Goal: Task Accomplishment & Management: Manage account settings

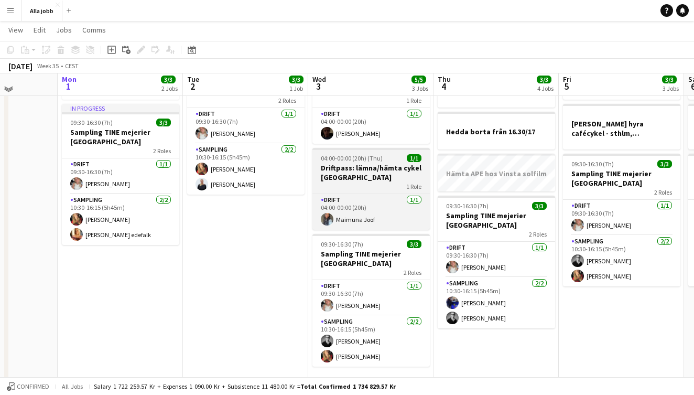
scroll to position [57, 0]
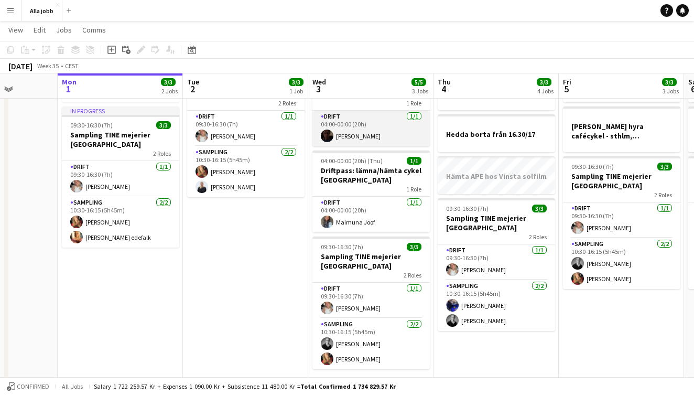
click at [371, 142] on app-card-role "Drift [DATE] 04:00-00:00 (20h) [PERSON_NAME]" at bounding box center [371, 129] width 117 height 36
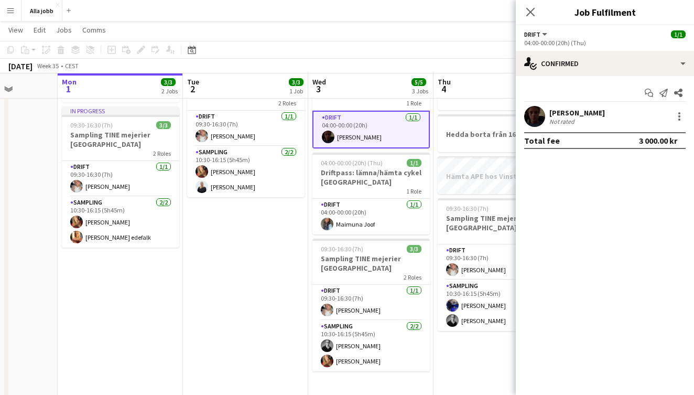
click at [539, 117] on app-user-avatar at bounding box center [535, 116] width 21 height 21
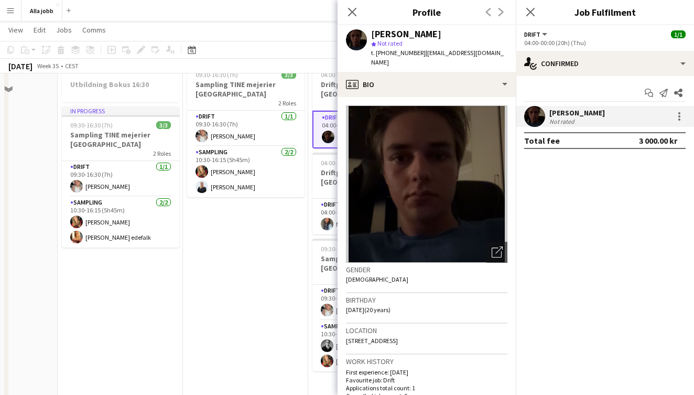
scroll to position [33, 0]
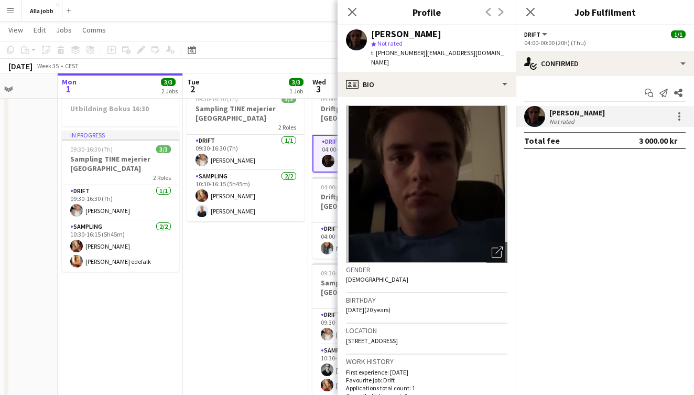
click at [260, 289] on app-date-cell "09:30-16:30 (7h) 3/3 Sampling TINE mejerier Stockholm 2 Roles Drift [DATE] 09:3…" at bounding box center [245, 278] width 125 height 389
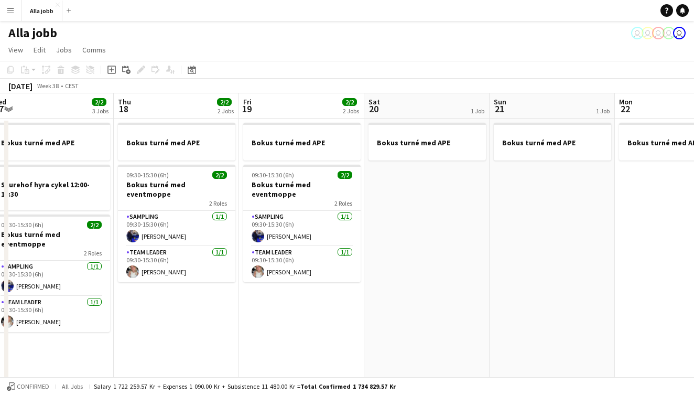
scroll to position [0, 395]
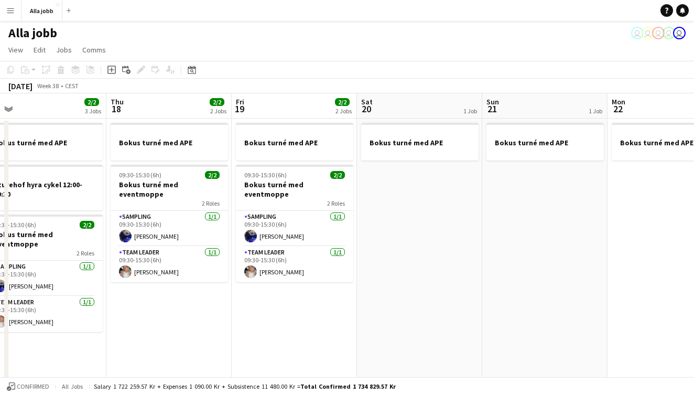
click at [309, 303] on app-date-cell "Bokus turné med APE 09:30-15:30 (6h) 2/2 Bokus turné med eventmoppe 2 Roles Sam…" at bounding box center [294, 313] width 125 height 389
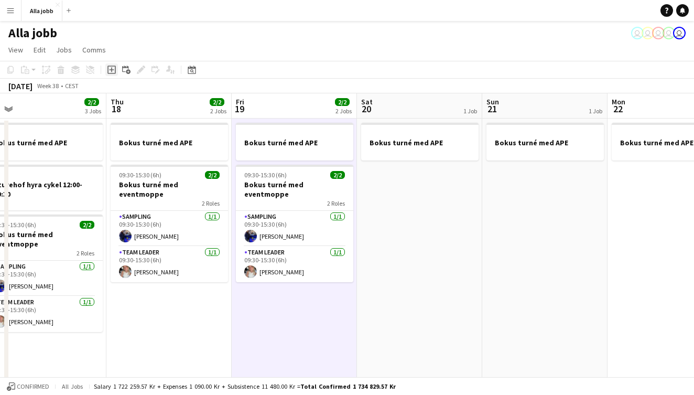
click at [108, 72] on icon "Add job" at bounding box center [112, 70] width 8 height 8
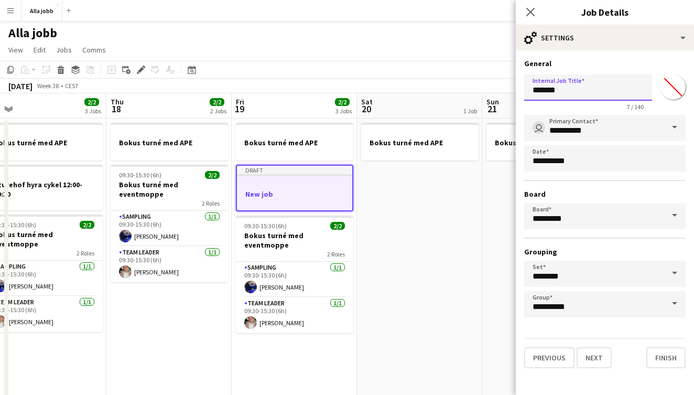
click at [561, 91] on input "*******" at bounding box center [589, 87] width 128 height 26
type input "**********"
click at [594, 358] on button "Next" at bounding box center [594, 357] width 35 height 21
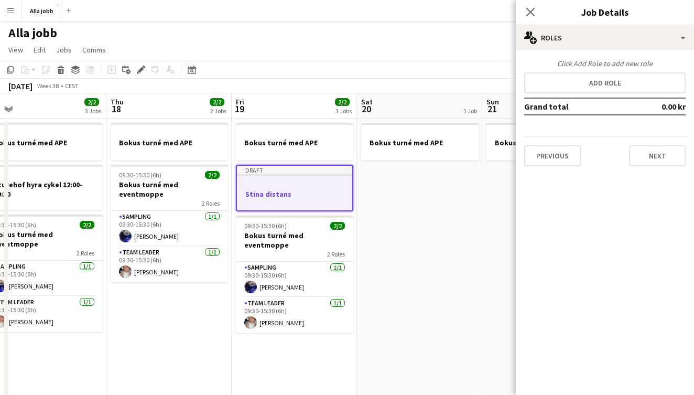
click at [441, 211] on app-date-cell "Bokus turné med APE" at bounding box center [419, 313] width 125 height 389
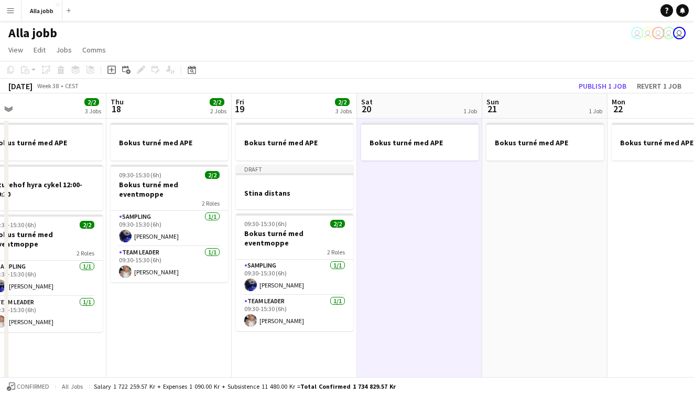
click at [435, 208] on app-date-cell "Bokus turné med APE" at bounding box center [419, 313] width 125 height 389
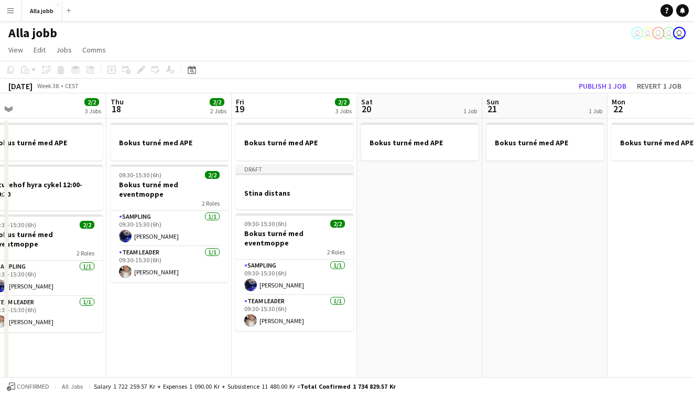
click at [429, 206] on app-date-cell "Bokus turné med APE" at bounding box center [419, 313] width 125 height 389
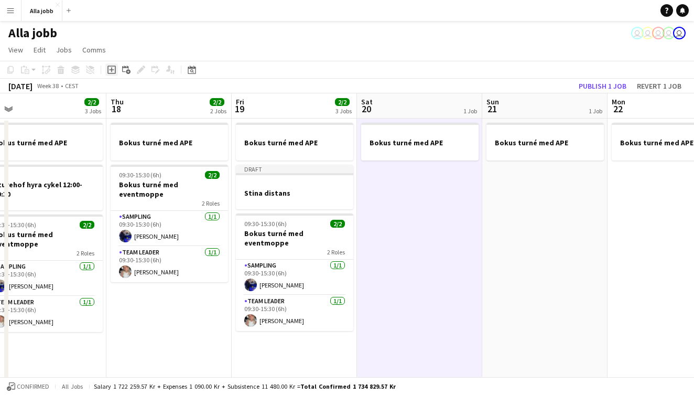
click at [115, 67] on icon "Add job" at bounding box center [112, 70] width 8 height 8
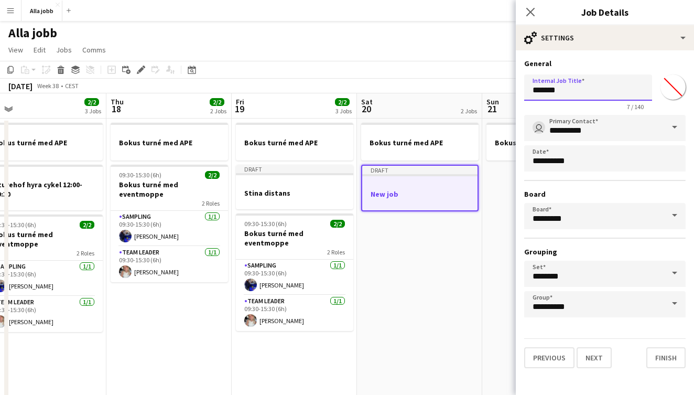
click at [550, 94] on input "*******" at bounding box center [589, 87] width 128 height 26
click at [594, 358] on button "Next" at bounding box center [594, 357] width 35 height 21
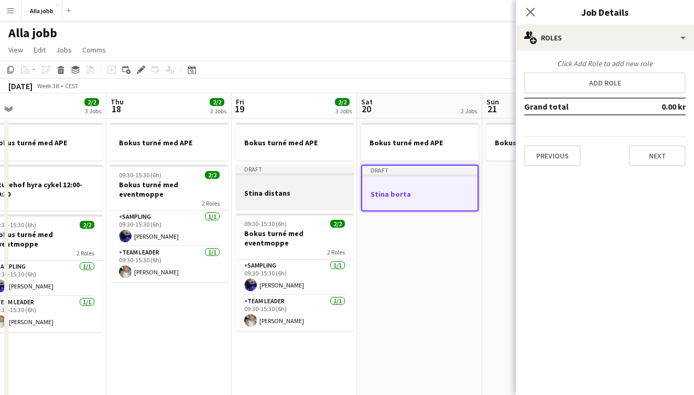
click at [323, 199] on div at bounding box center [294, 202] width 117 height 8
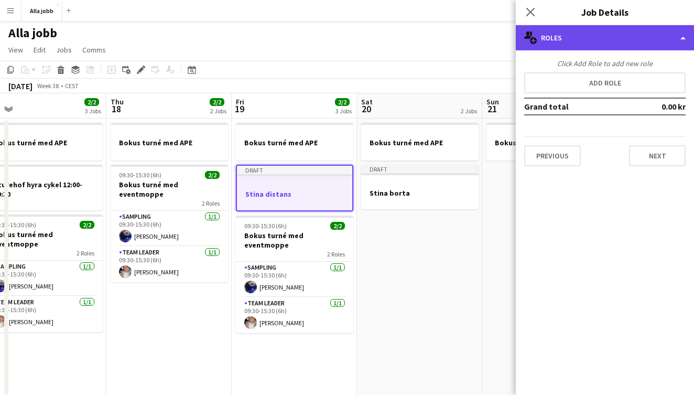
click at [593, 37] on div "multiple-users-add Roles" at bounding box center [605, 37] width 178 height 25
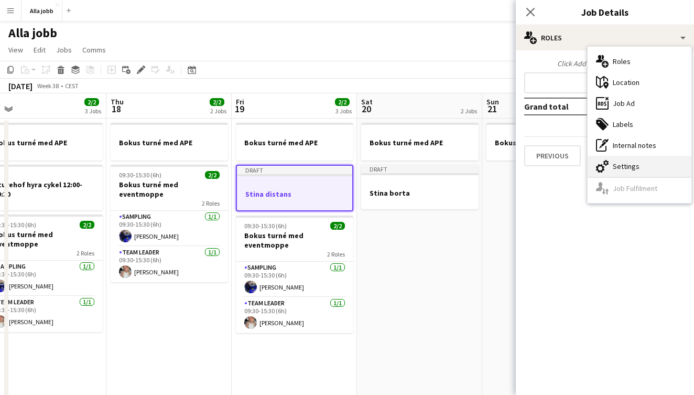
click at [601, 166] on icon at bounding box center [600, 168] width 8 height 8
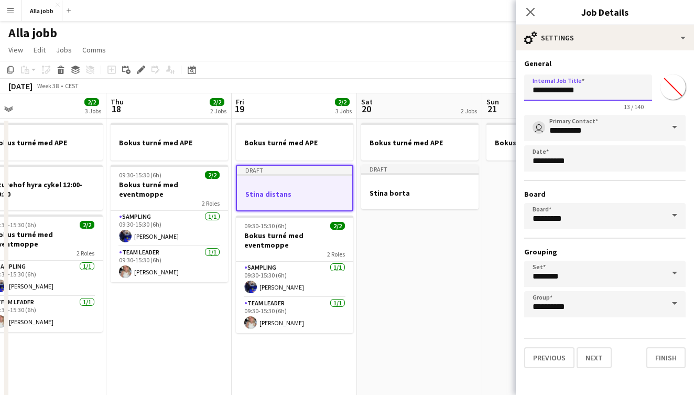
click at [564, 87] on input "**********" at bounding box center [589, 87] width 128 height 26
type input "**********"
click at [594, 358] on button "Next" at bounding box center [594, 357] width 35 height 21
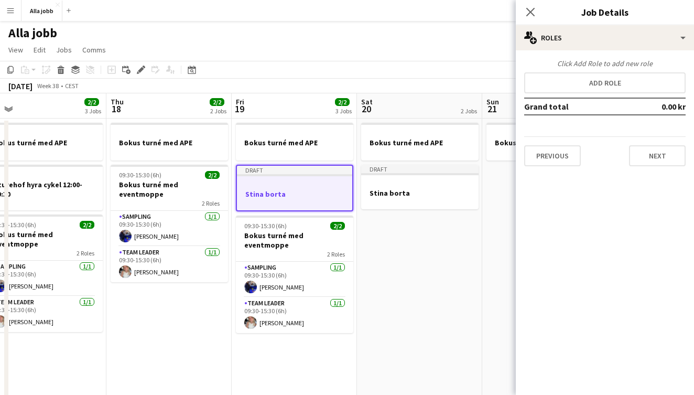
click at [396, 261] on app-date-cell "Bokus turné med APE Draft Stina borta" at bounding box center [419, 313] width 125 height 389
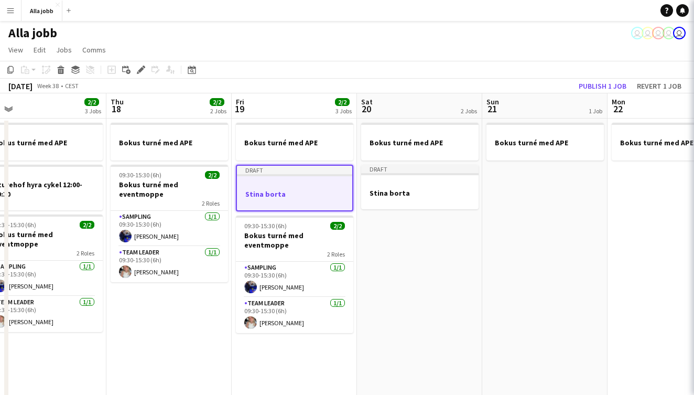
scroll to position [0, 394]
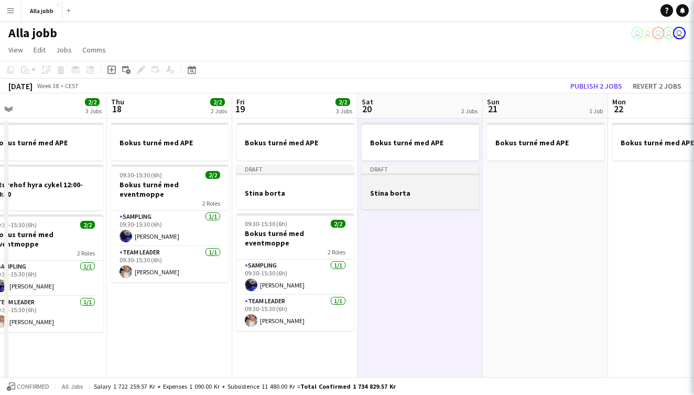
click at [405, 199] on div at bounding box center [420, 202] width 117 height 8
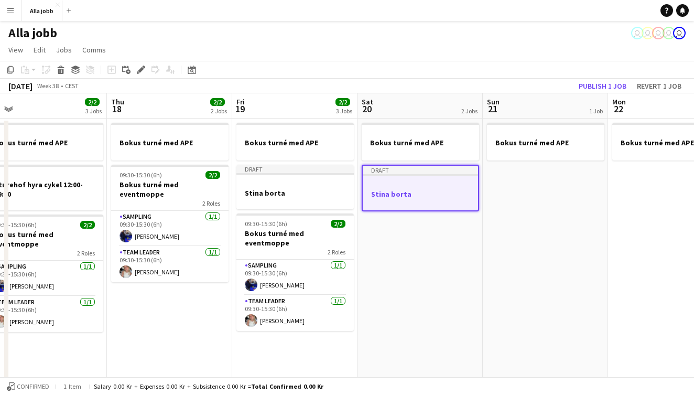
click at [512, 203] on app-date-cell "Bokus turné med APE" at bounding box center [545, 313] width 125 height 389
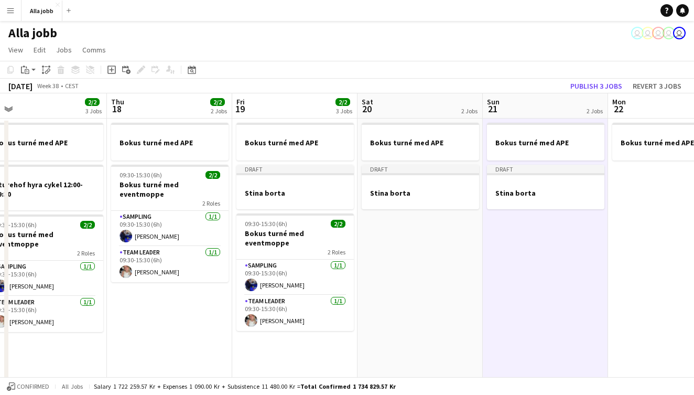
click at [525, 249] on app-date-cell "Bokus turné med APE Draft Stina borta" at bounding box center [545, 313] width 125 height 389
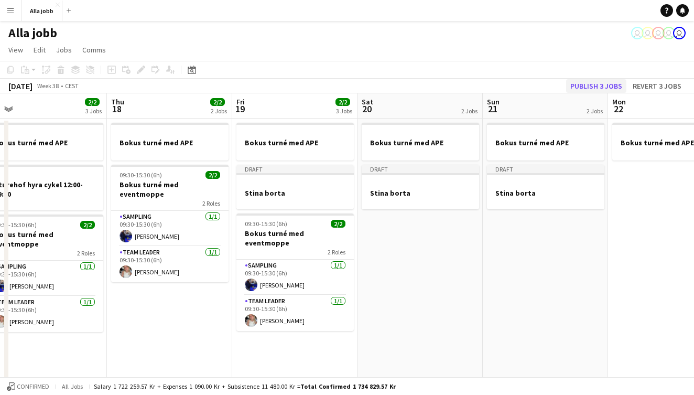
click at [603, 85] on button "Publish 3 jobs" at bounding box center [596, 86] width 60 height 14
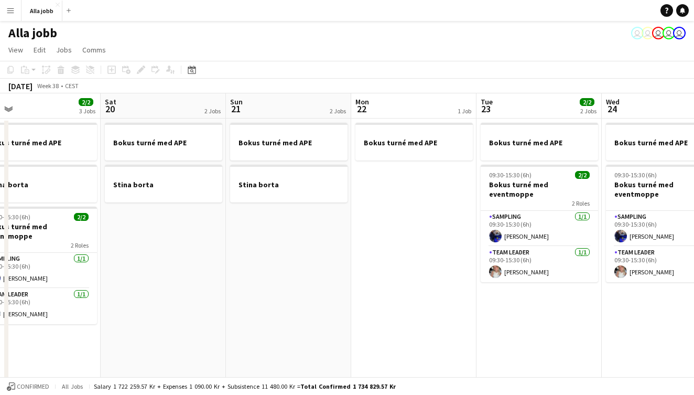
scroll to position [0, 399]
click at [323, 253] on app-date-cell "Bokus turné med APE Stina borta" at bounding box center [290, 313] width 125 height 389
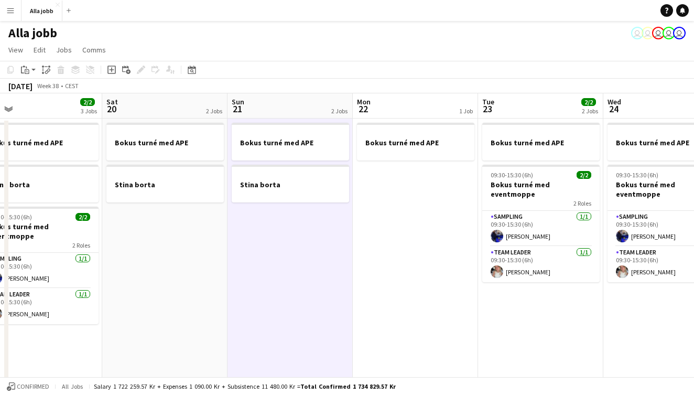
click at [204, 251] on app-date-cell "Bokus turné med APE Stina borta" at bounding box center [164, 313] width 125 height 389
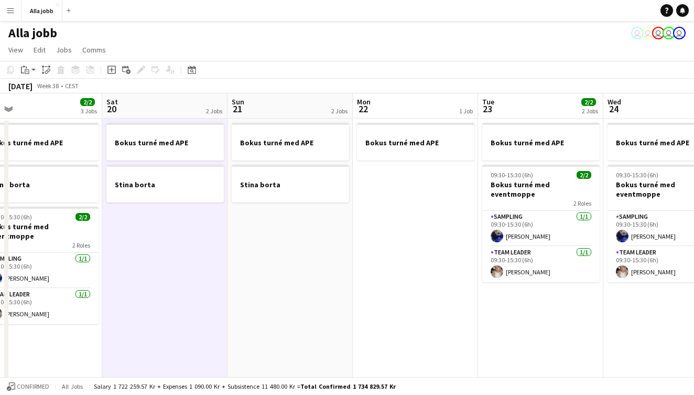
click at [275, 252] on app-date-cell "Bokus turné med APE Stina borta" at bounding box center [290, 313] width 125 height 389
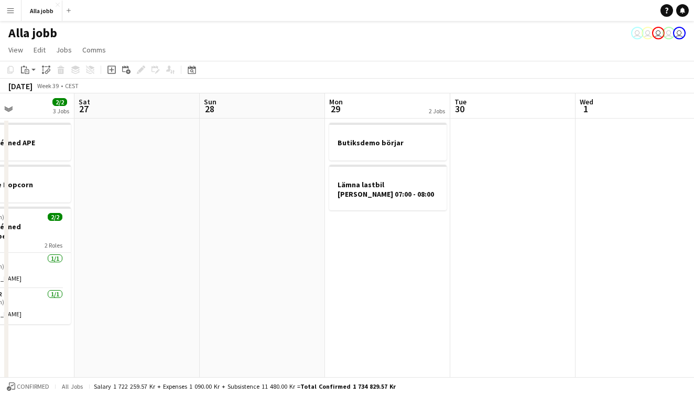
scroll to position [0, 354]
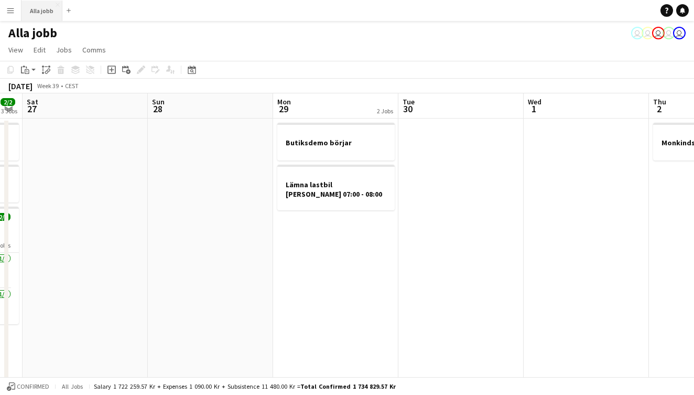
click at [51, 15] on button "Alla jobb Close" at bounding box center [42, 11] width 41 height 20
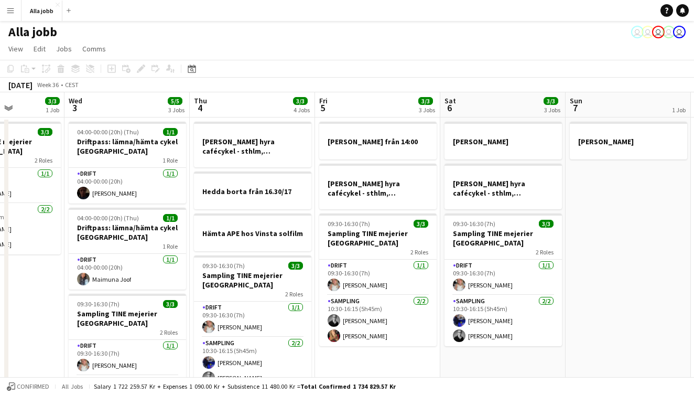
scroll to position [0, 302]
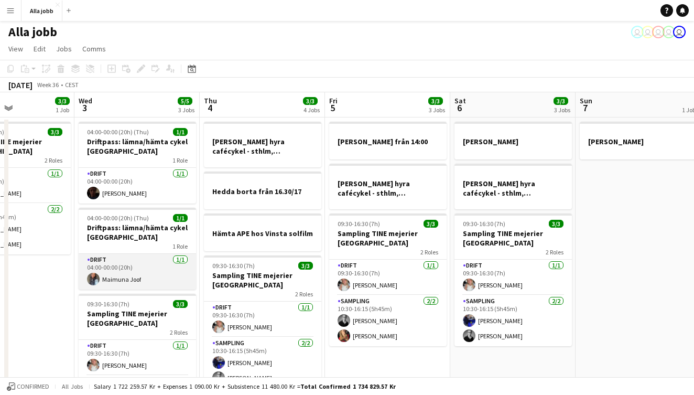
click at [116, 262] on app-card-role "Drift [DATE] 04:00-00:00 (20h) Maimuna Joof" at bounding box center [137, 272] width 117 height 36
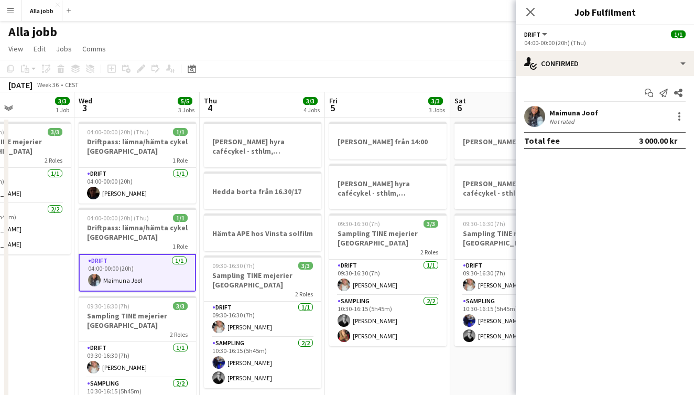
click at [542, 113] on app-user-avatar at bounding box center [535, 116] width 21 height 21
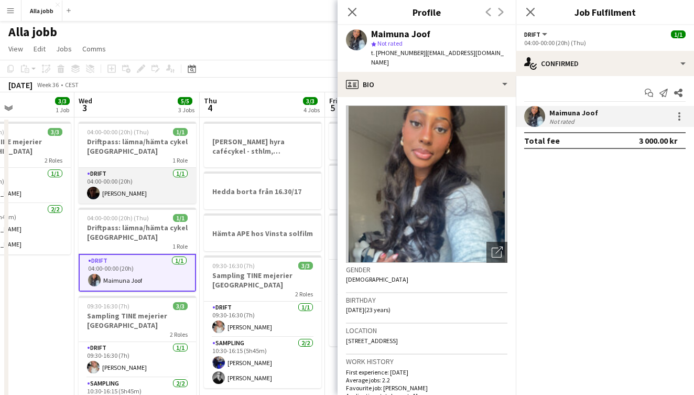
click at [131, 185] on app-card-role "Drift [DATE] 04:00-00:00 (20h) [PERSON_NAME]" at bounding box center [137, 186] width 117 height 36
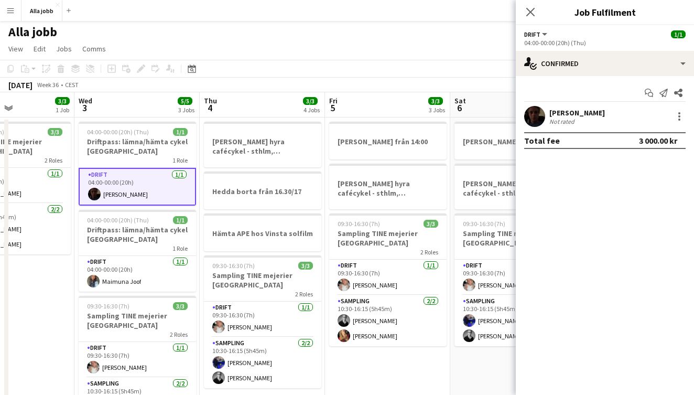
click at [540, 123] on app-user-avatar at bounding box center [535, 116] width 21 height 21
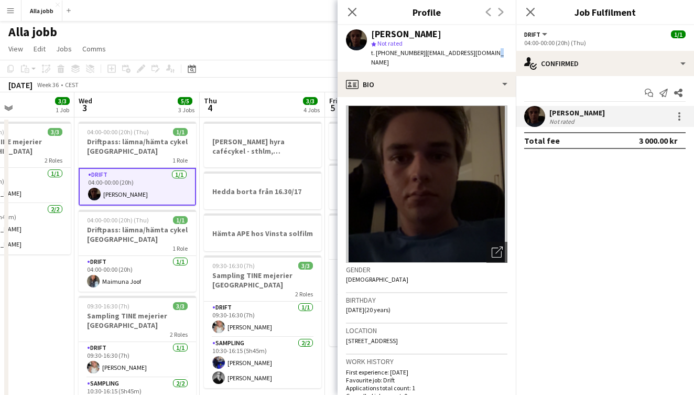
click at [478, 54] on span "| [EMAIL_ADDRESS][DOMAIN_NAME]" at bounding box center [437, 57] width 133 height 17
click at [486, 54] on div "[PERSON_NAME] star Not rated t. [PHONE_NUMBER] | [EMAIL_ADDRESS][DOMAIN_NAME]" at bounding box center [427, 48] width 178 height 47
drag, startPoint x: 485, startPoint y: 54, endPoint x: 420, endPoint y: 55, distance: 65.6
click at [420, 55] on div "[PERSON_NAME] star Not rated t. [PHONE_NUMBER] | [EMAIL_ADDRESS][DOMAIN_NAME]" at bounding box center [427, 48] width 178 height 47
